Goal: Information Seeking & Learning: Learn about a topic

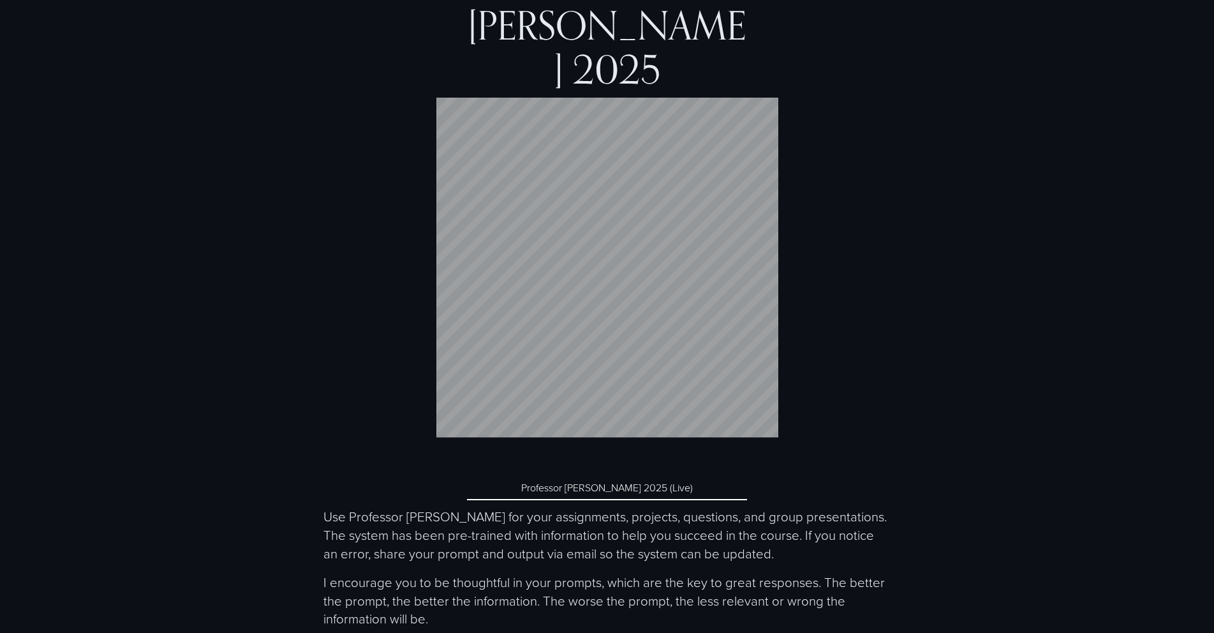
scroll to position [5421, 0]
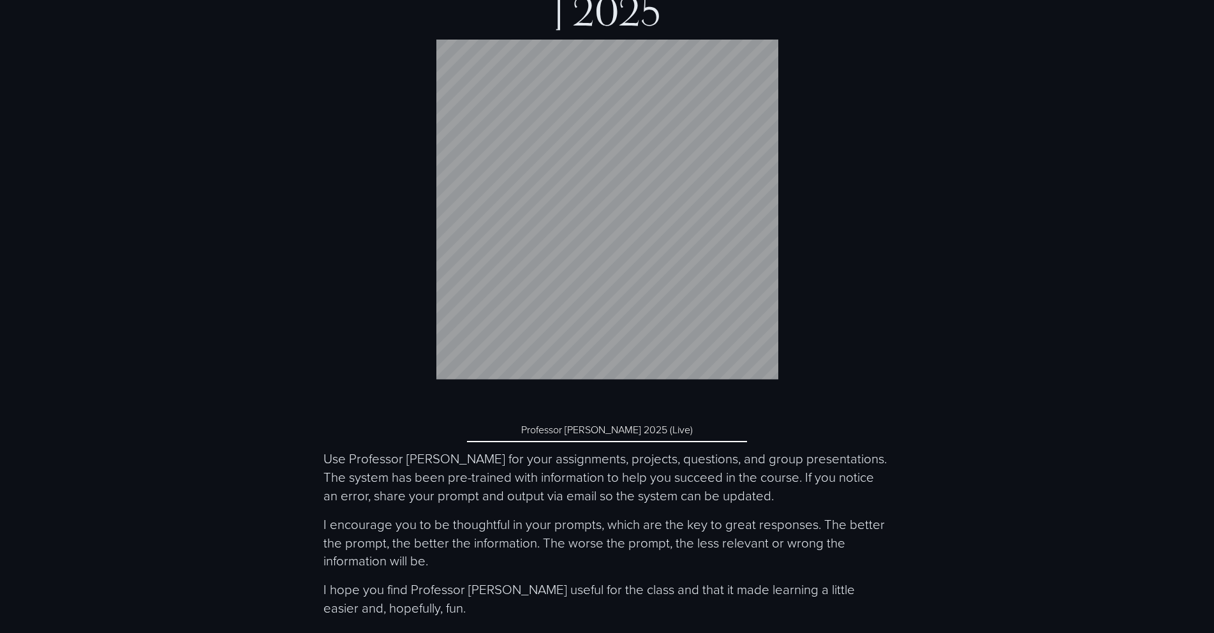
click at [589, 418] on link "Professor McEthical 2025 (Live)" at bounding box center [607, 430] width 280 height 24
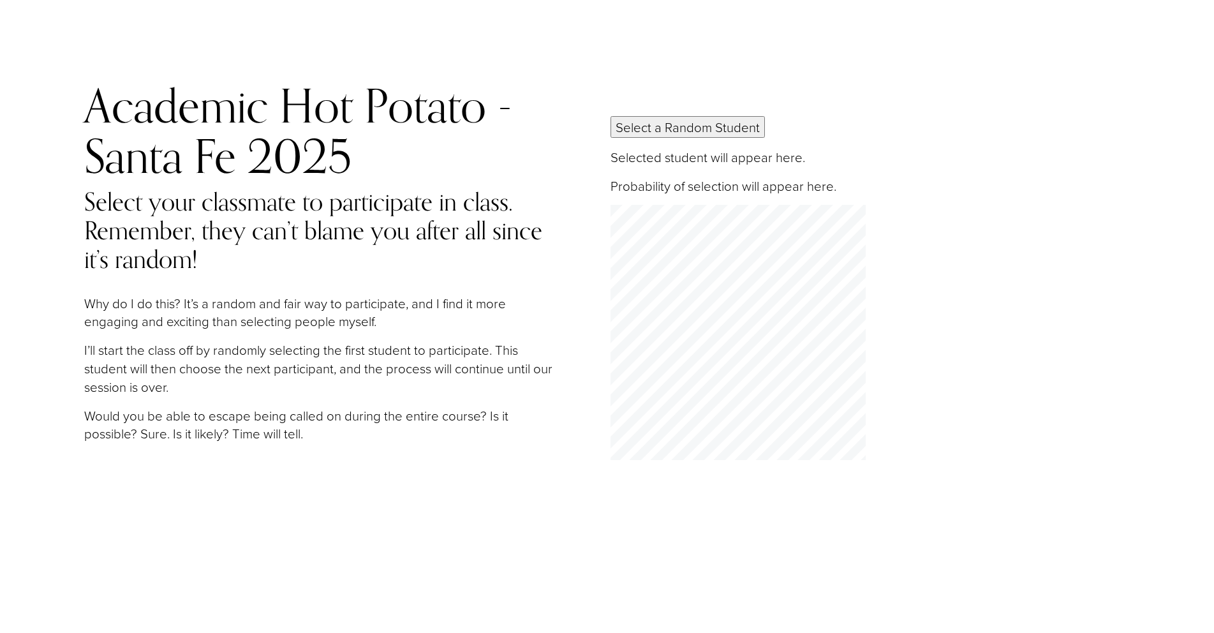
click at [683, 122] on button "Select a Random Student" at bounding box center [687, 127] width 154 height 22
click at [663, 74] on div "Academic Hot Potato - Santa Fe 2025 Select your classmate to participate in cla…" at bounding box center [607, 425] width 1214 height 851
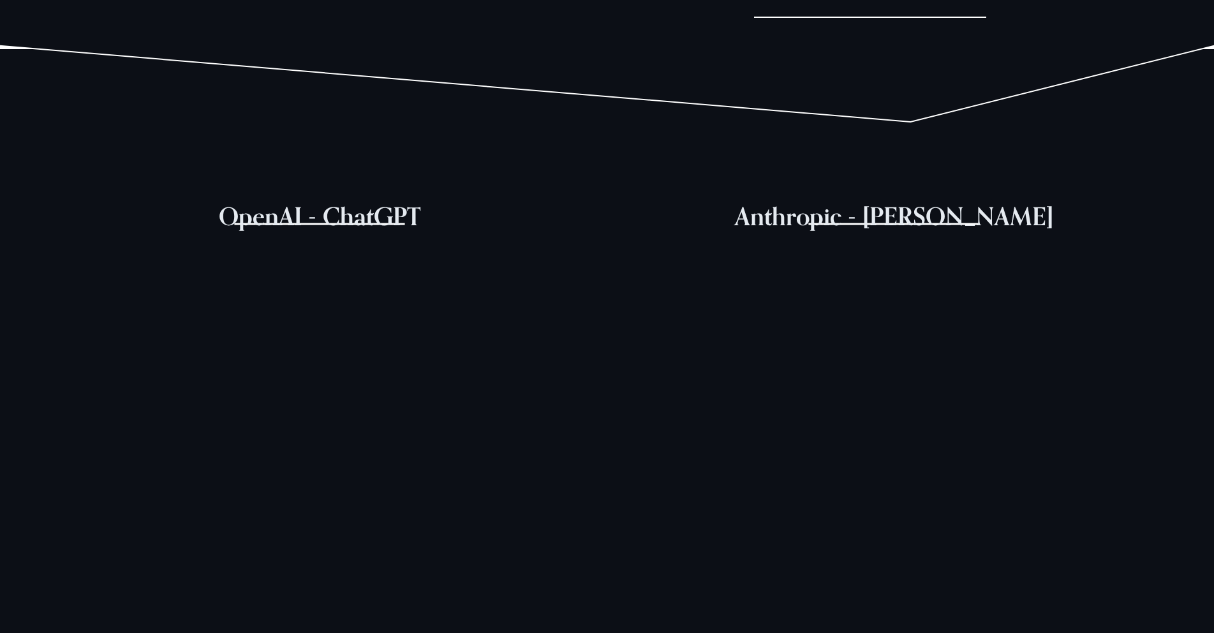
scroll to position [510, 0]
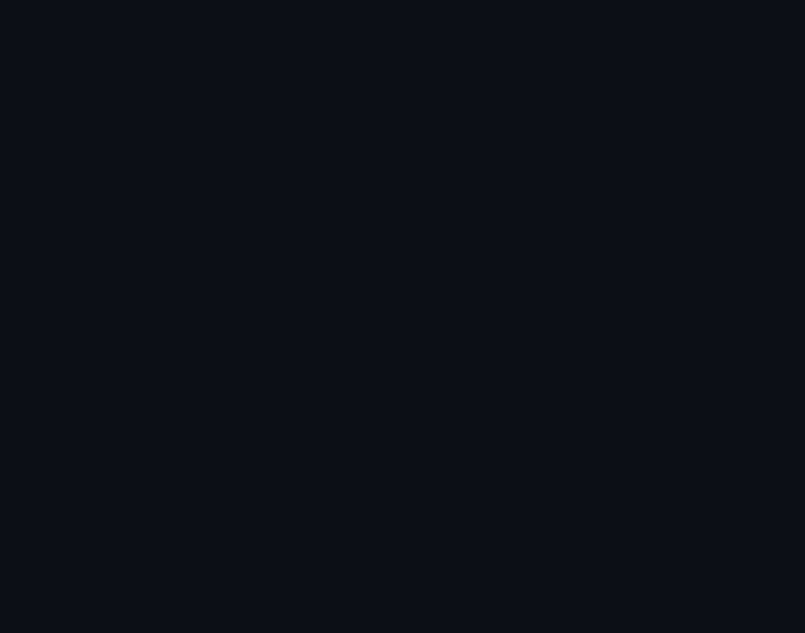
scroll to position [1020, 0]
